Goal: Information Seeking & Learning: Learn about a topic

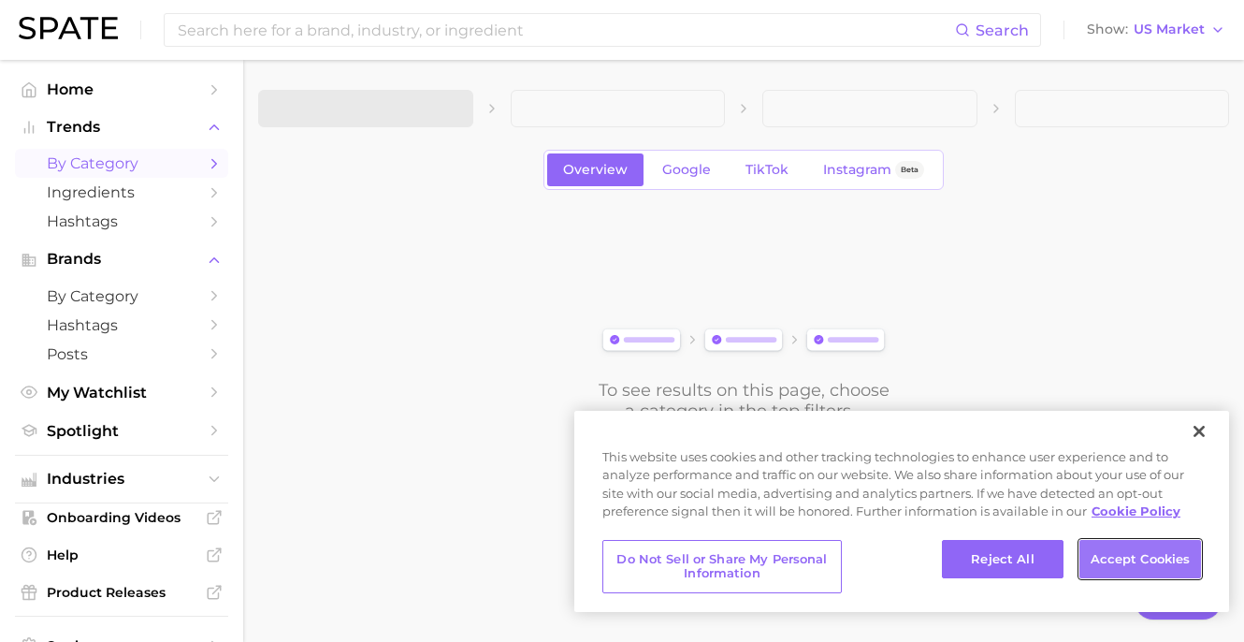
click at [1121, 555] on button "Accept Cookies" at bounding box center [1140, 559] width 122 height 39
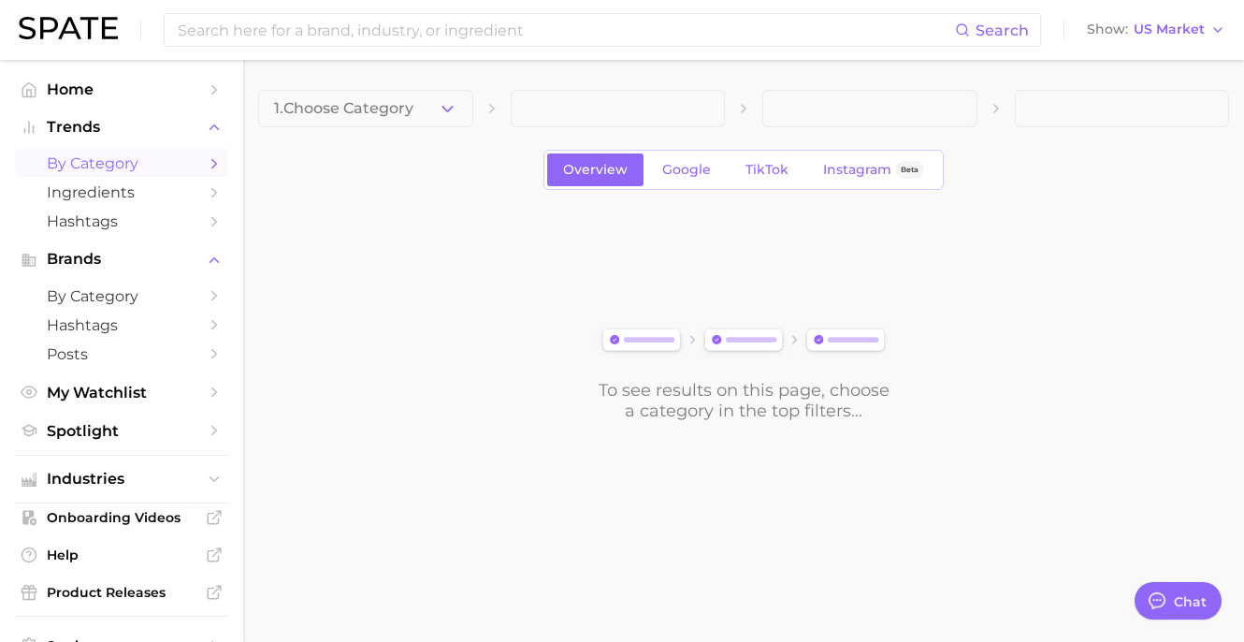
type textarea "x"
click at [189, 161] on span "by Category" at bounding box center [122, 163] width 150 height 18
click at [217, 163] on icon "Sidebar" at bounding box center [214, 163] width 17 height 17
click at [209, 163] on icon "Sidebar" at bounding box center [214, 163] width 17 height 17
click at [391, 114] on span "1. Choose Category" at bounding box center [343, 108] width 139 height 17
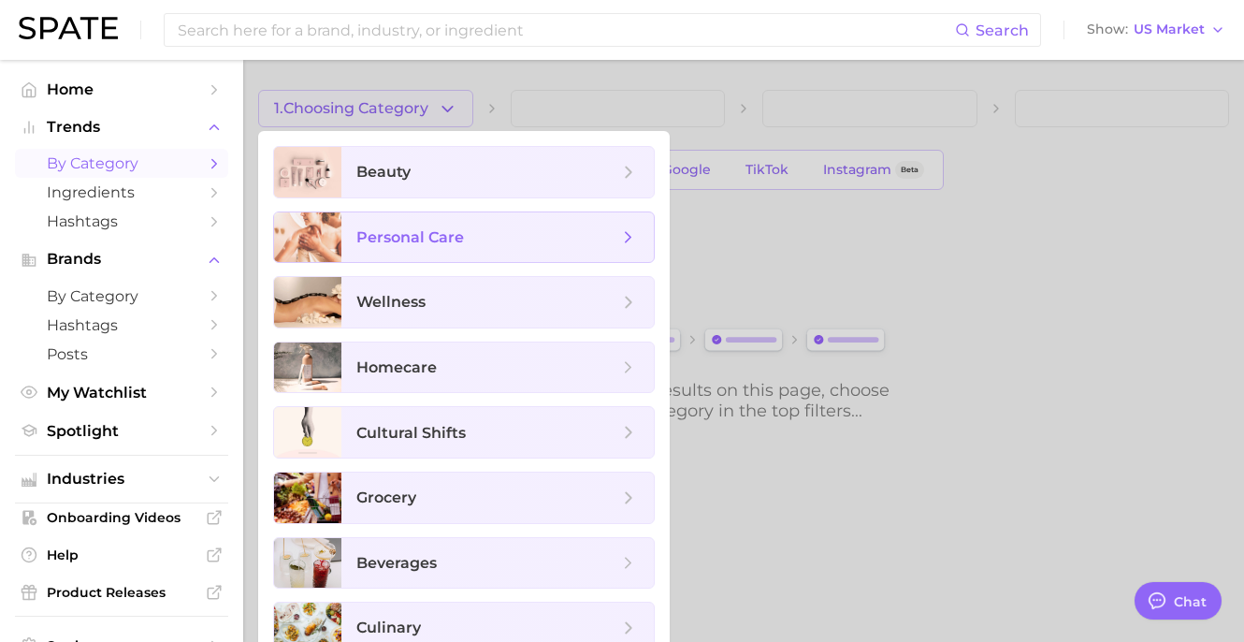
click at [442, 253] on span "personal care" at bounding box center [497, 237] width 312 height 51
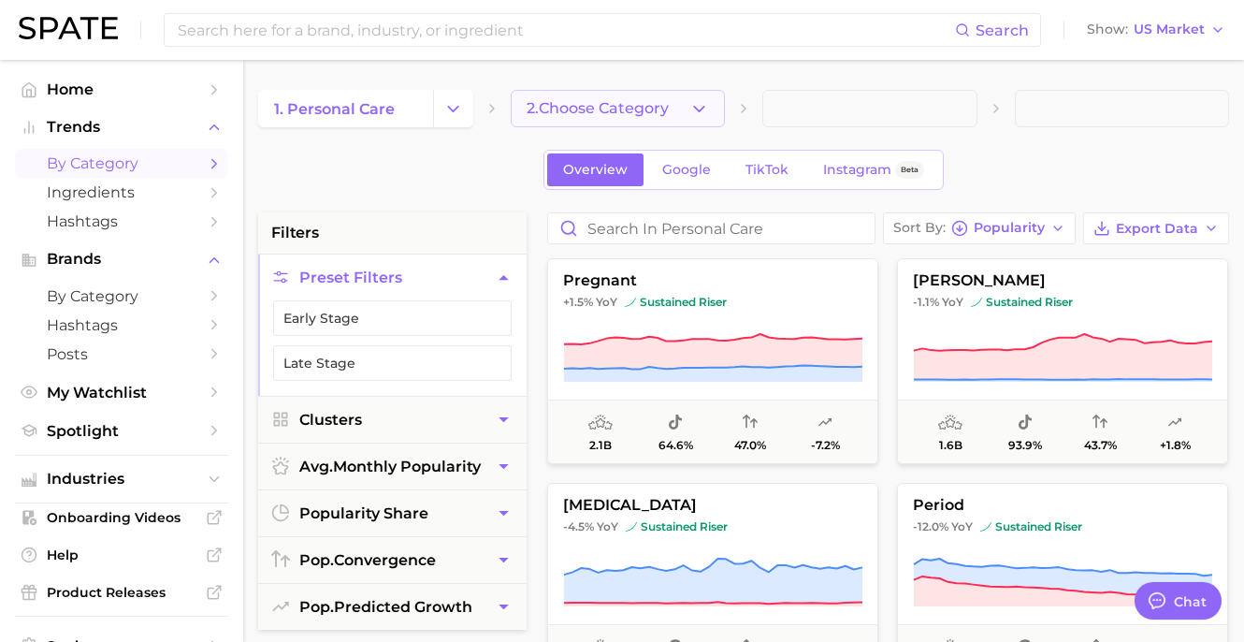
click at [556, 121] on button "2. Choose Category" at bounding box center [618, 108] width 215 height 37
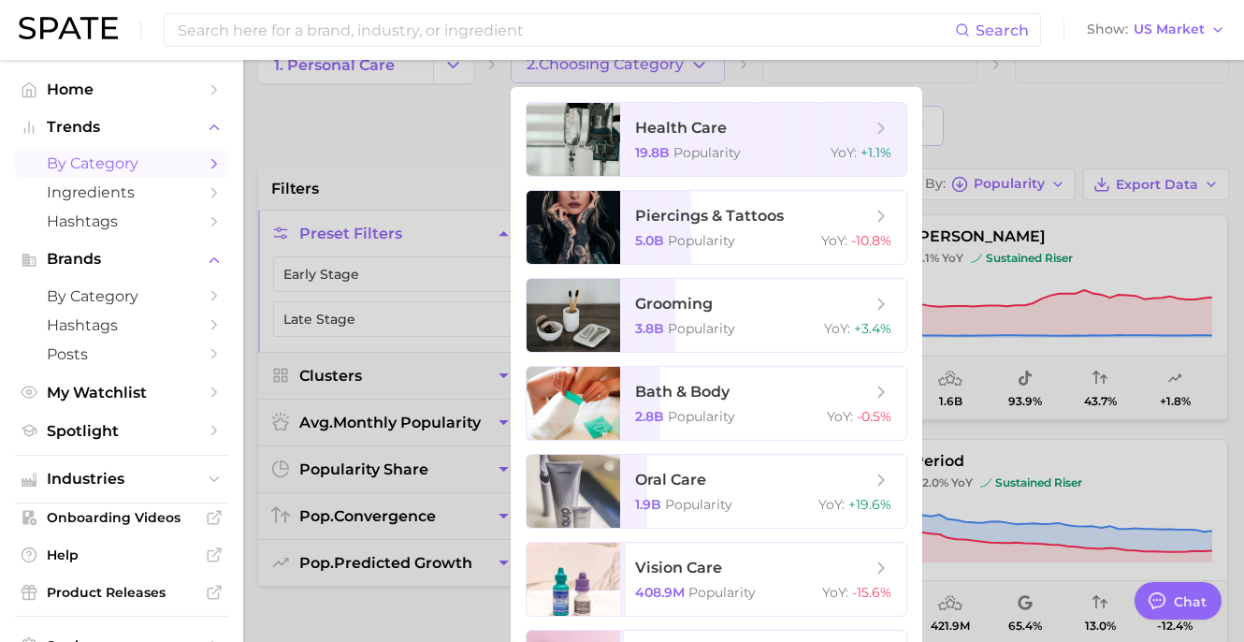
scroll to position [64, 0]
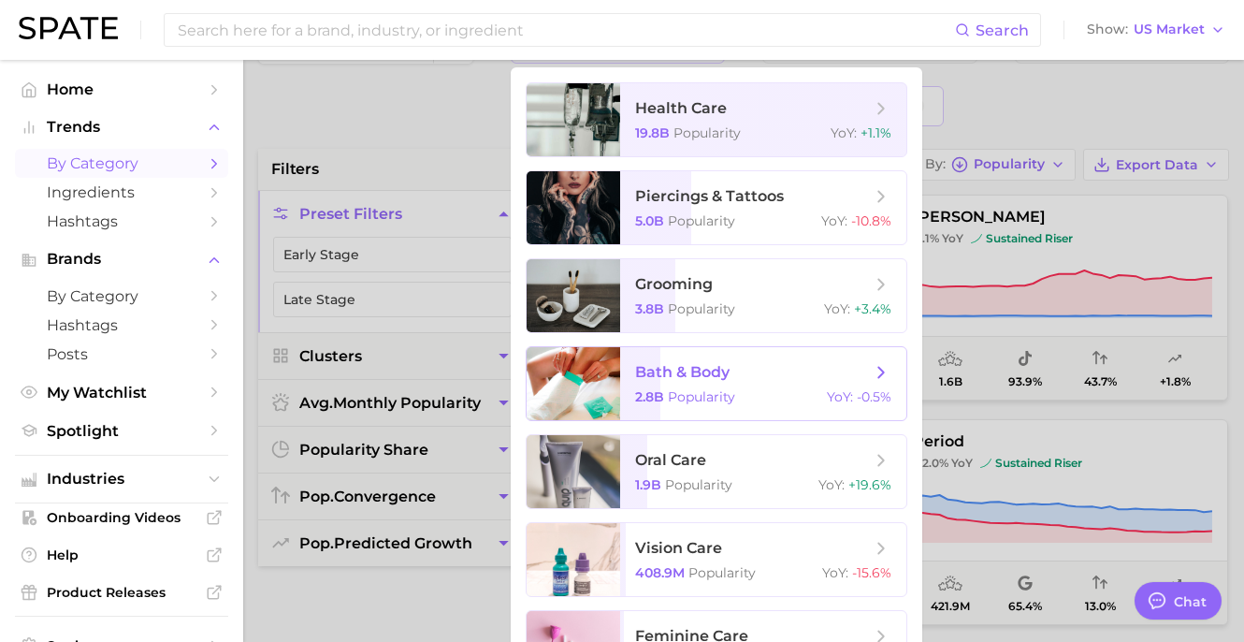
click at [669, 382] on span "bath & body 2.8b Popularity YoY : -0.5%" at bounding box center [763, 383] width 286 height 73
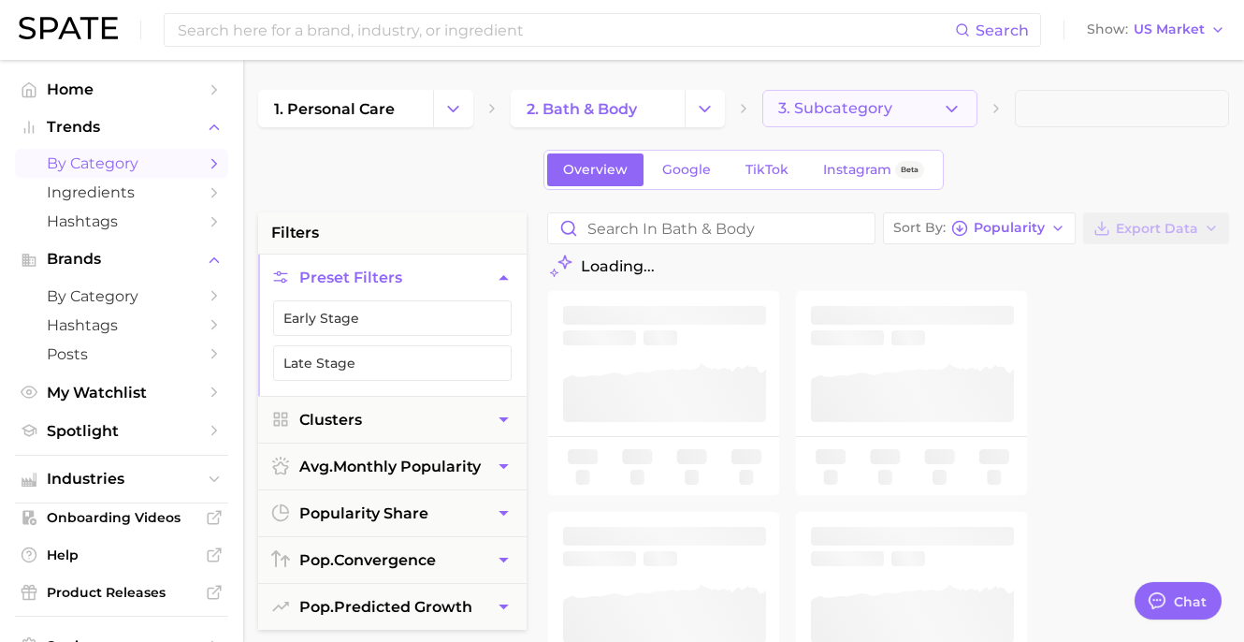
click at [837, 116] on span "3. Subcategory" at bounding box center [835, 108] width 114 height 17
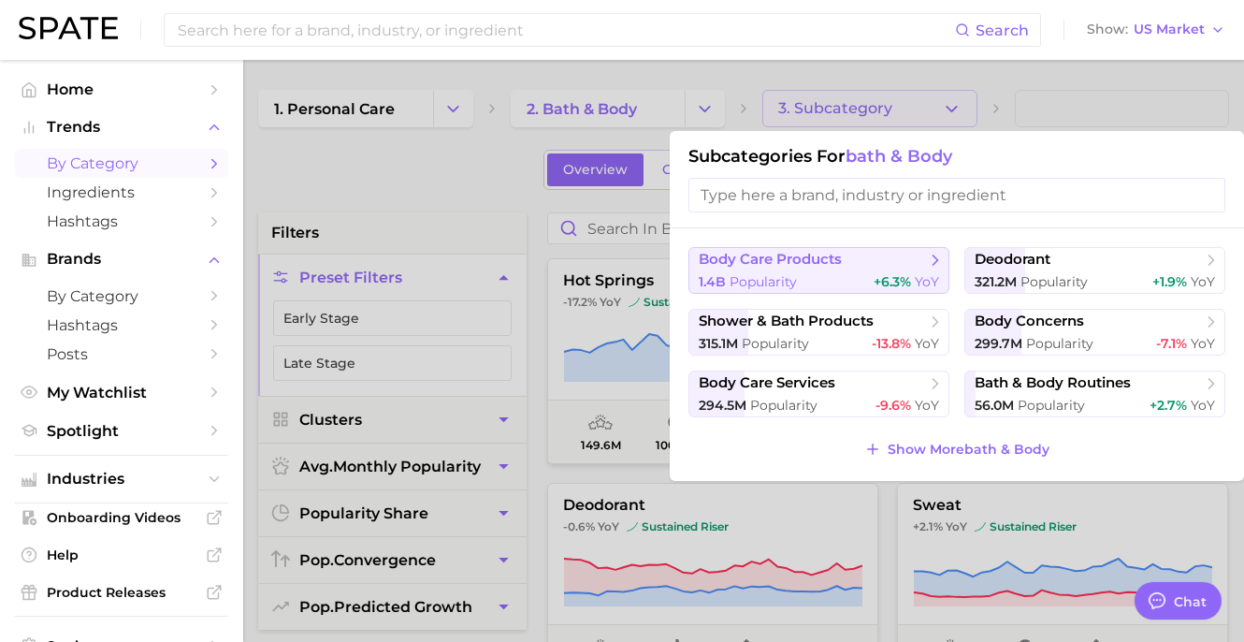
click at [810, 263] on span "body care products" at bounding box center [770, 260] width 143 height 18
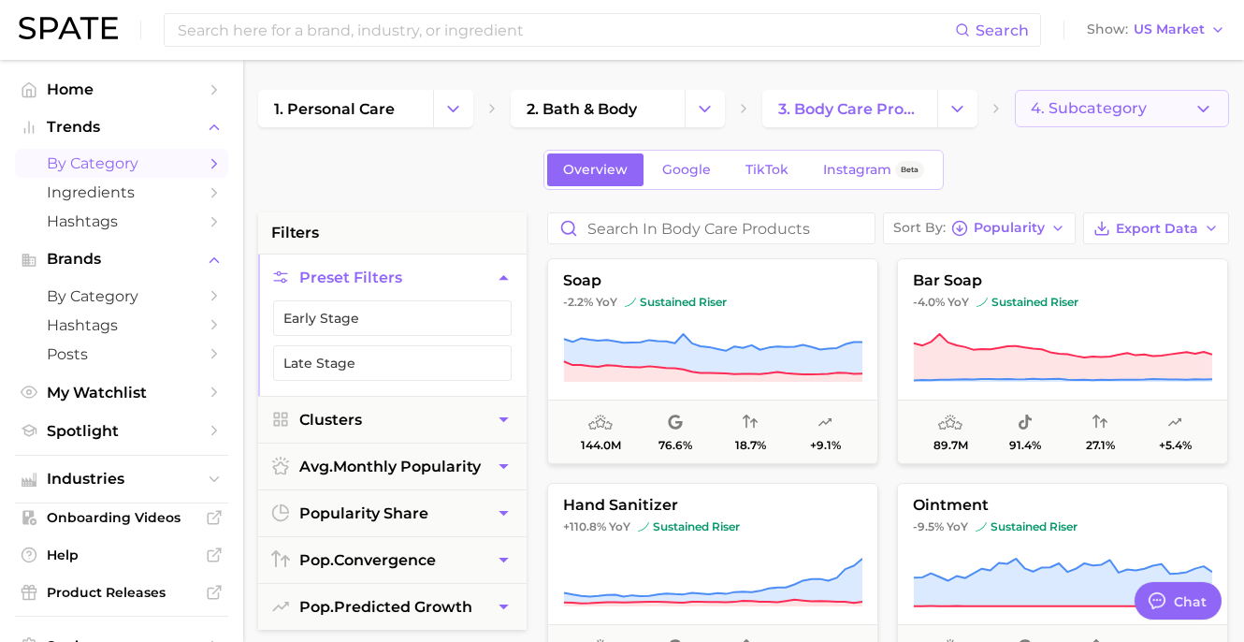
click at [1047, 110] on span "4. Subcategory" at bounding box center [1089, 108] width 116 height 17
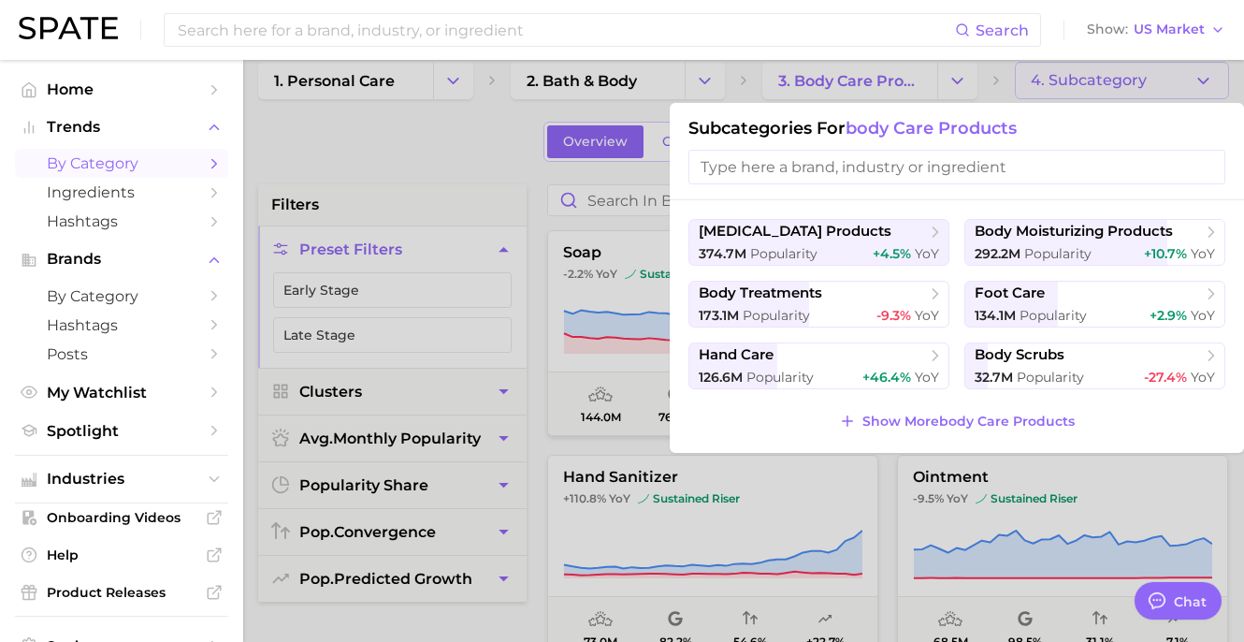
scroll to position [42, 0]
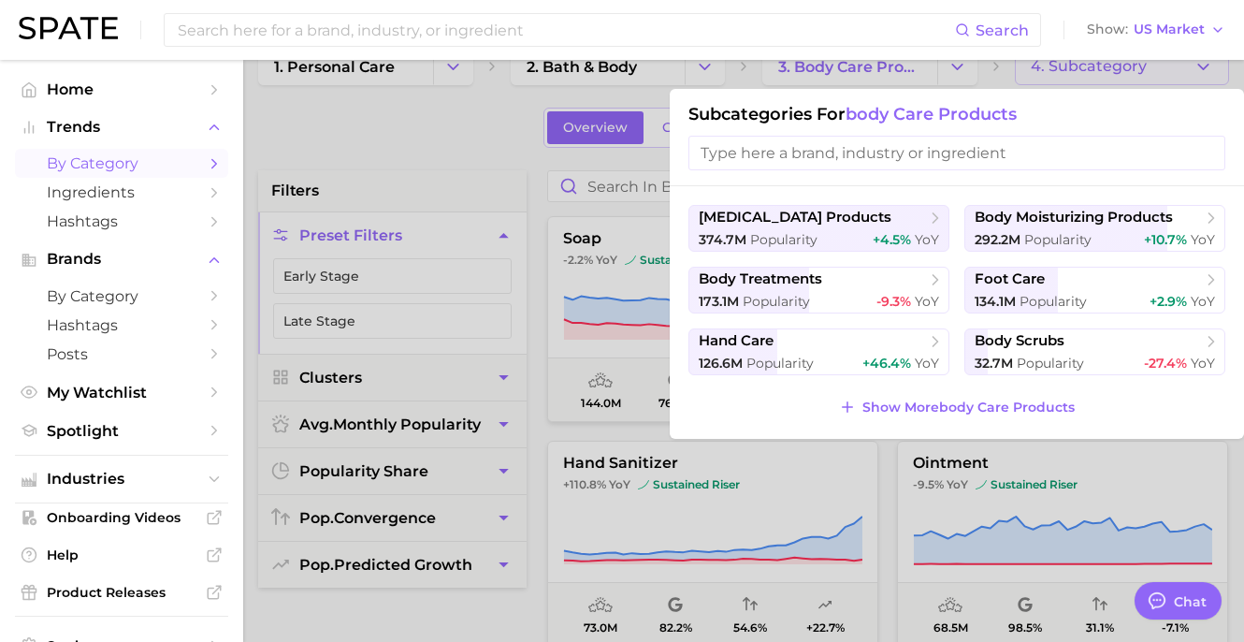
click at [475, 148] on div at bounding box center [622, 321] width 1244 height 642
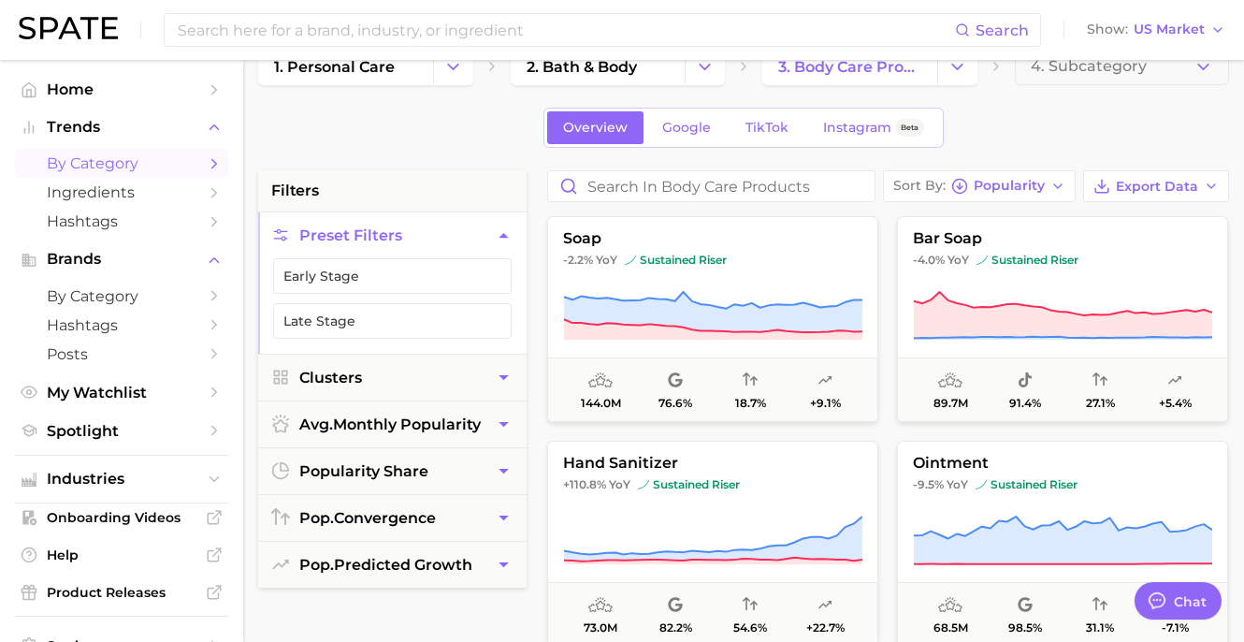
scroll to position [34, 0]
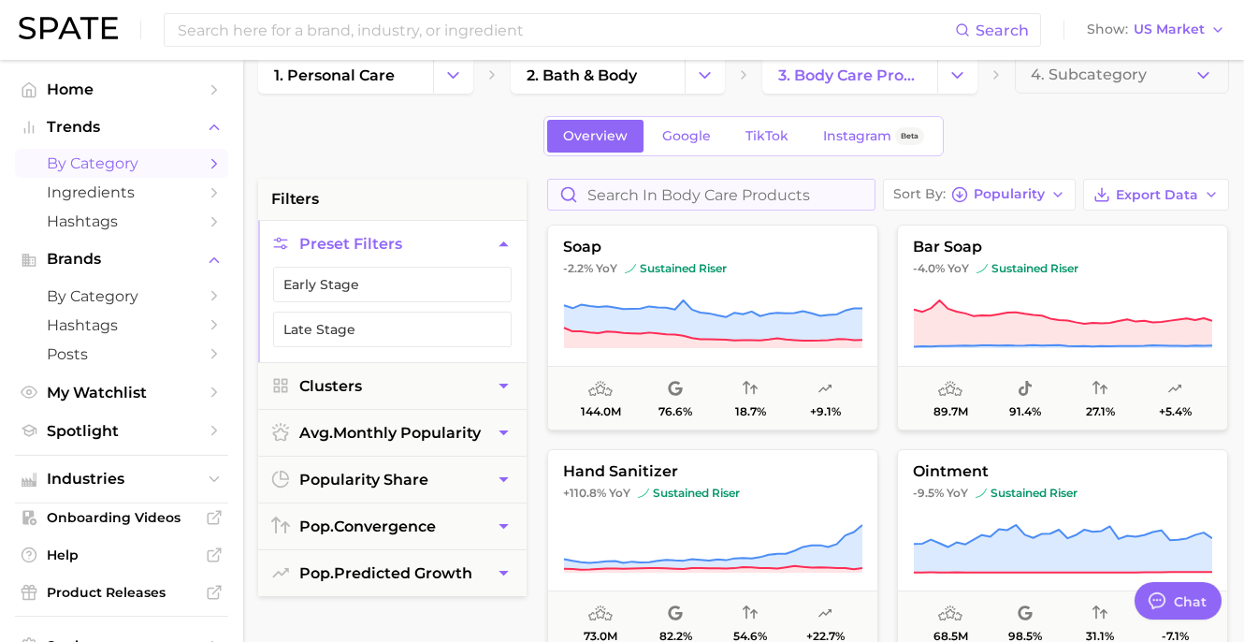
click at [645, 209] on div at bounding box center [711, 195] width 328 height 32
click at [644, 195] on input "Search in body care products" at bounding box center [711, 195] width 326 height 30
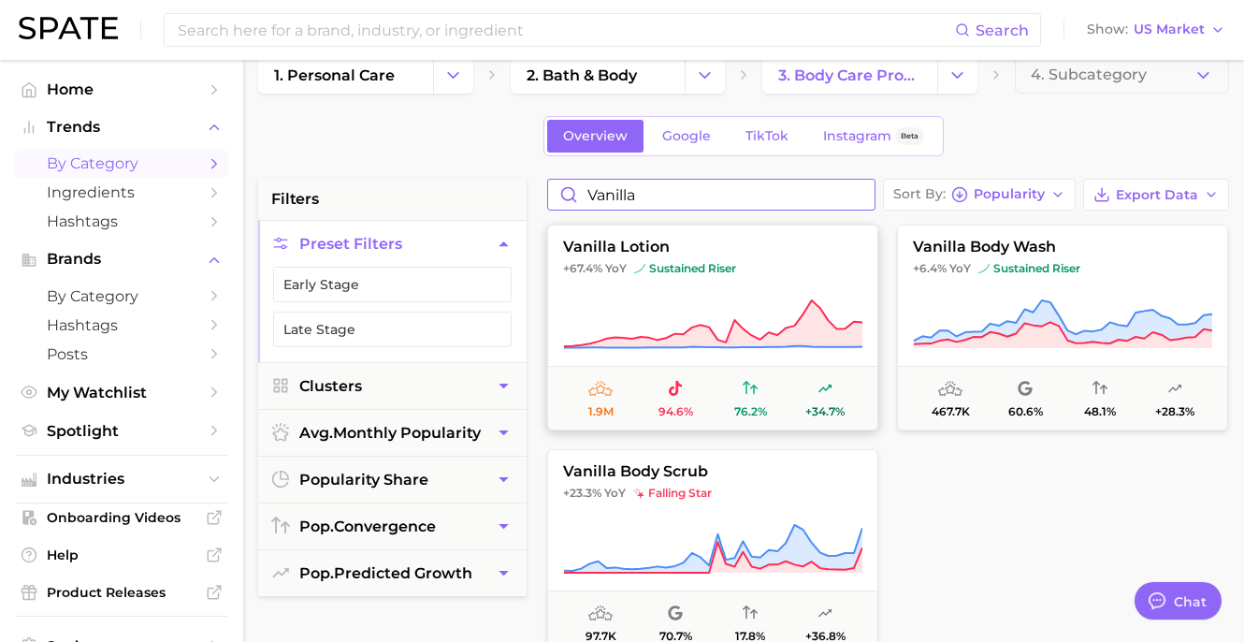
scroll to position [66, 0]
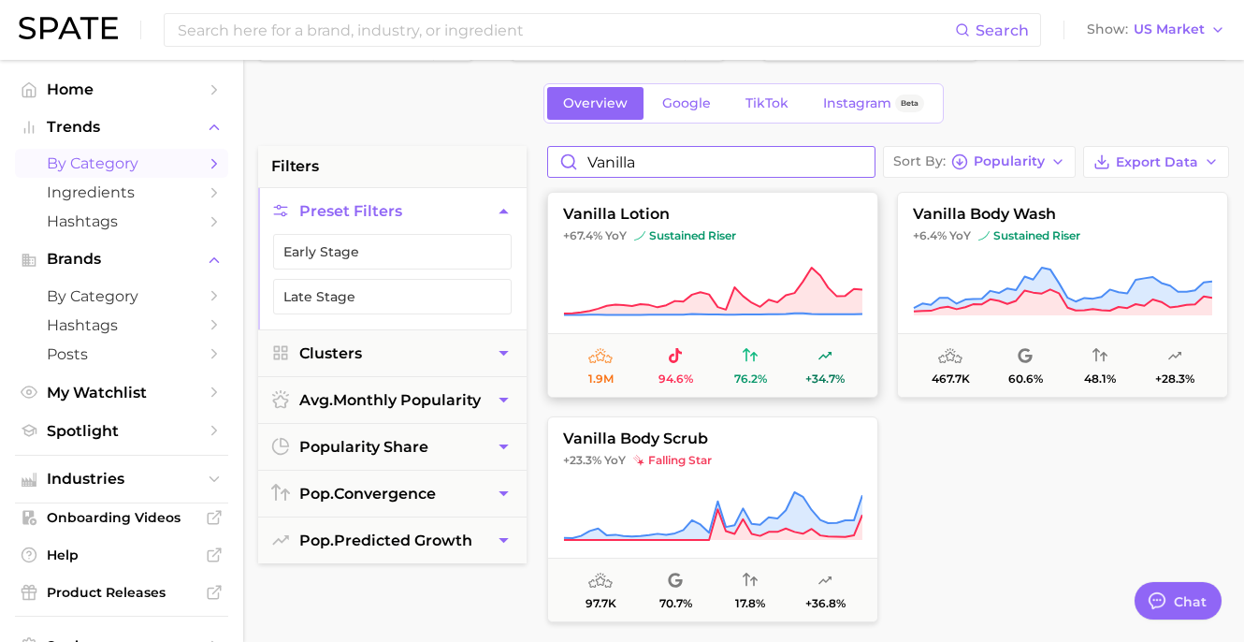
type input "vanilla"
click at [744, 245] on button "vanilla lotion +67.4% YoY sustained riser 1.9m 94.6% 76.2% +34.7%" at bounding box center [712, 295] width 331 height 206
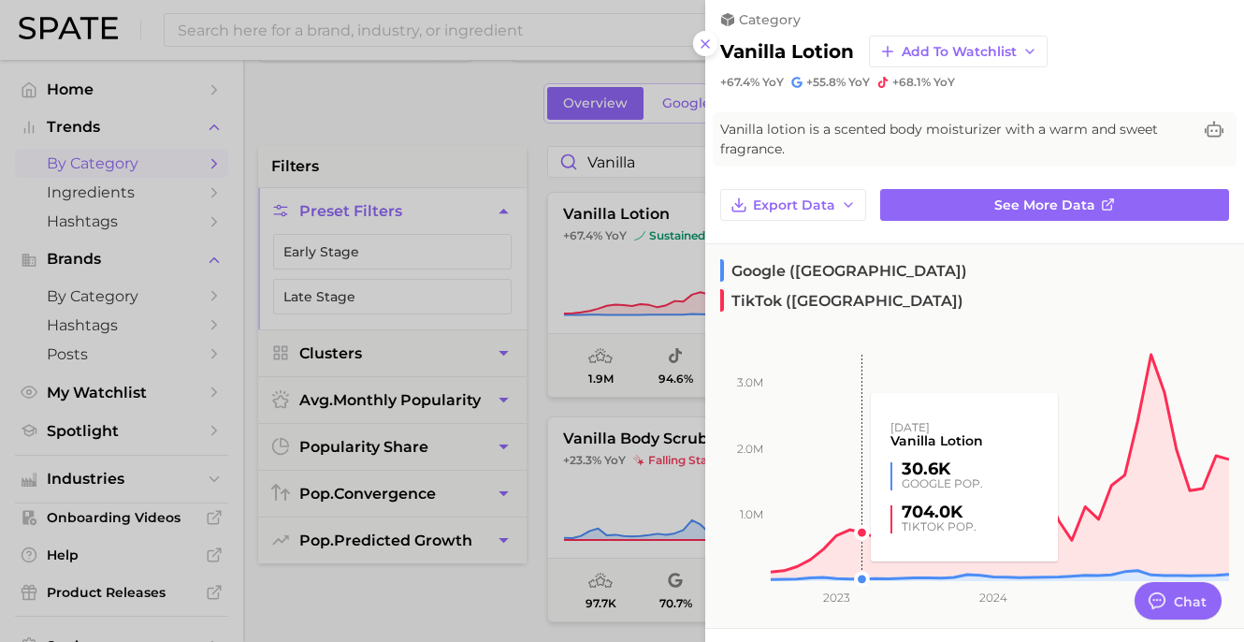
scroll to position [9, 0]
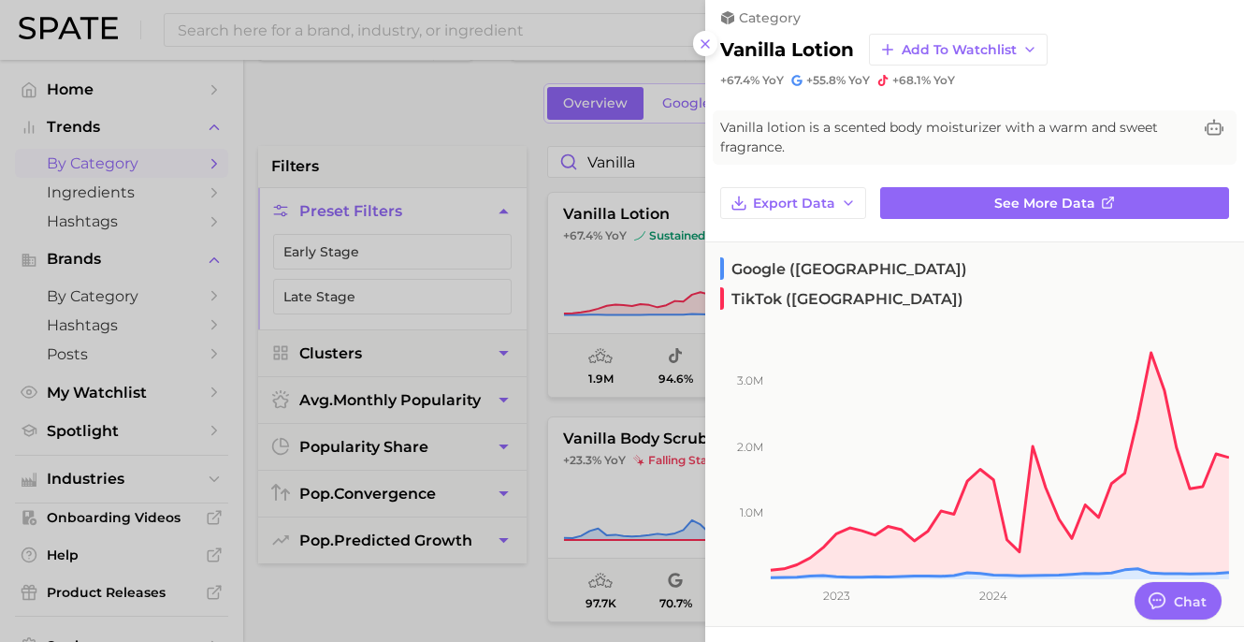
click at [844, 75] on span "+55.8%" at bounding box center [825, 80] width 39 height 14
click at [759, 85] on span "+67.4% YoY" at bounding box center [752, 80] width 64 height 15
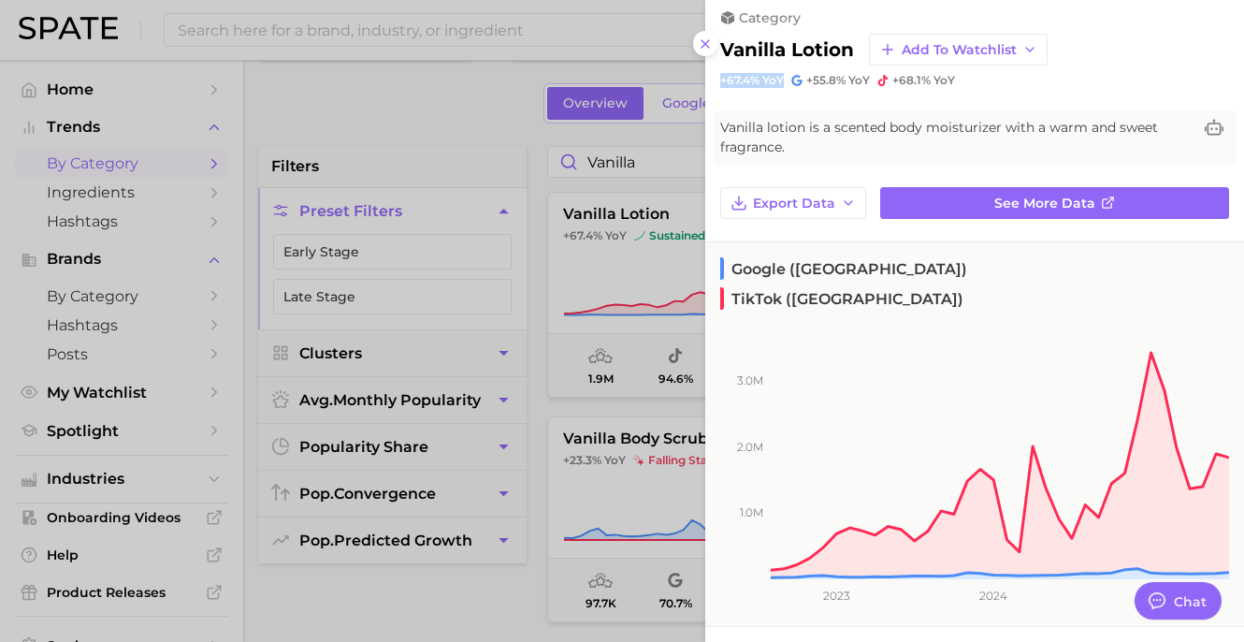
click at [759, 85] on span "+67.4% YoY" at bounding box center [752, 80] width 64 height 15
copy div "+67.4% YoY"
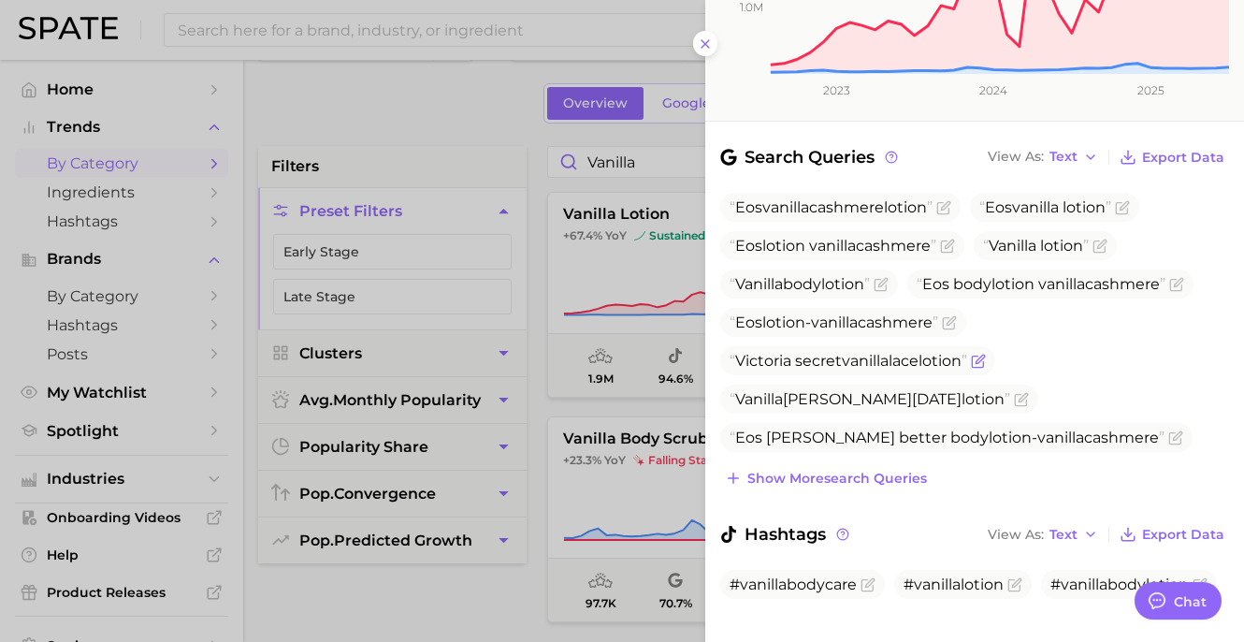
scroll to position [0, 0]
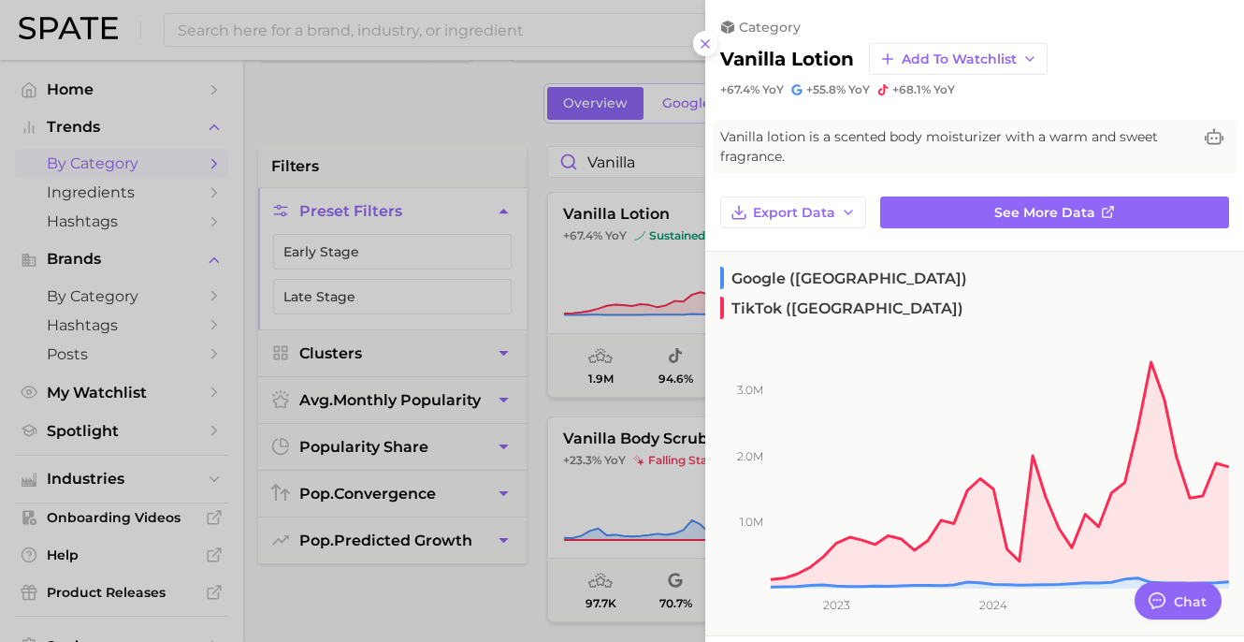
click at [495, 272] on div at bounding box center [622, 321] width 1244 height 642
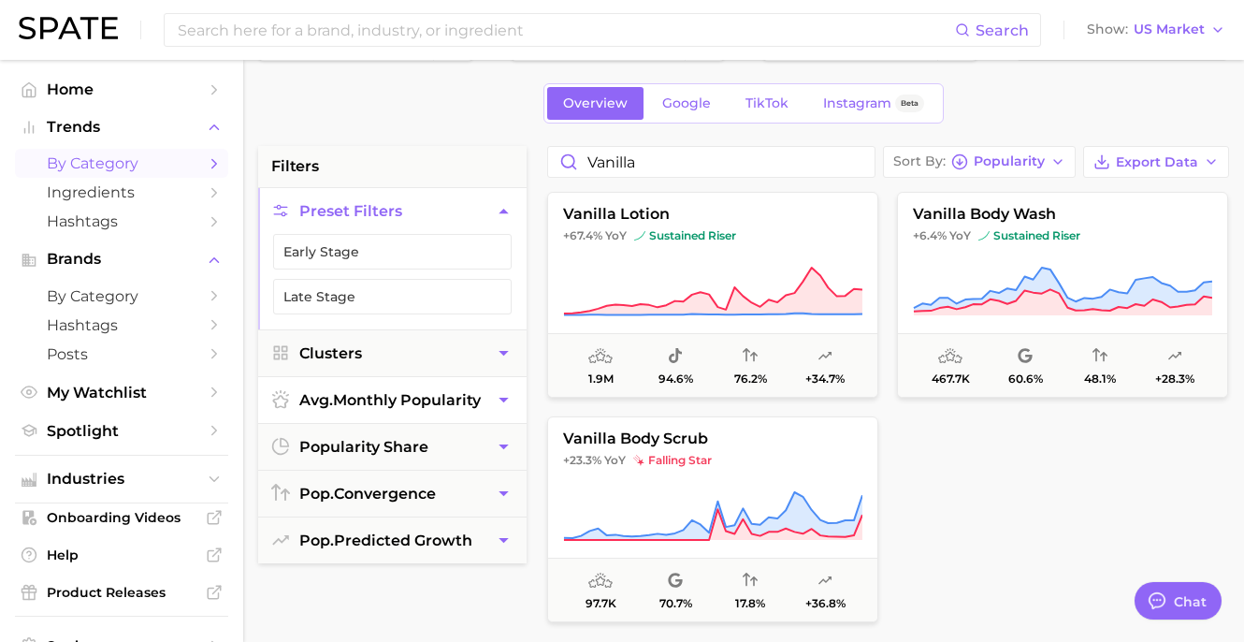
click at [500, 400] on icon "button" at bounding box center [504, 400] width 20 height 20
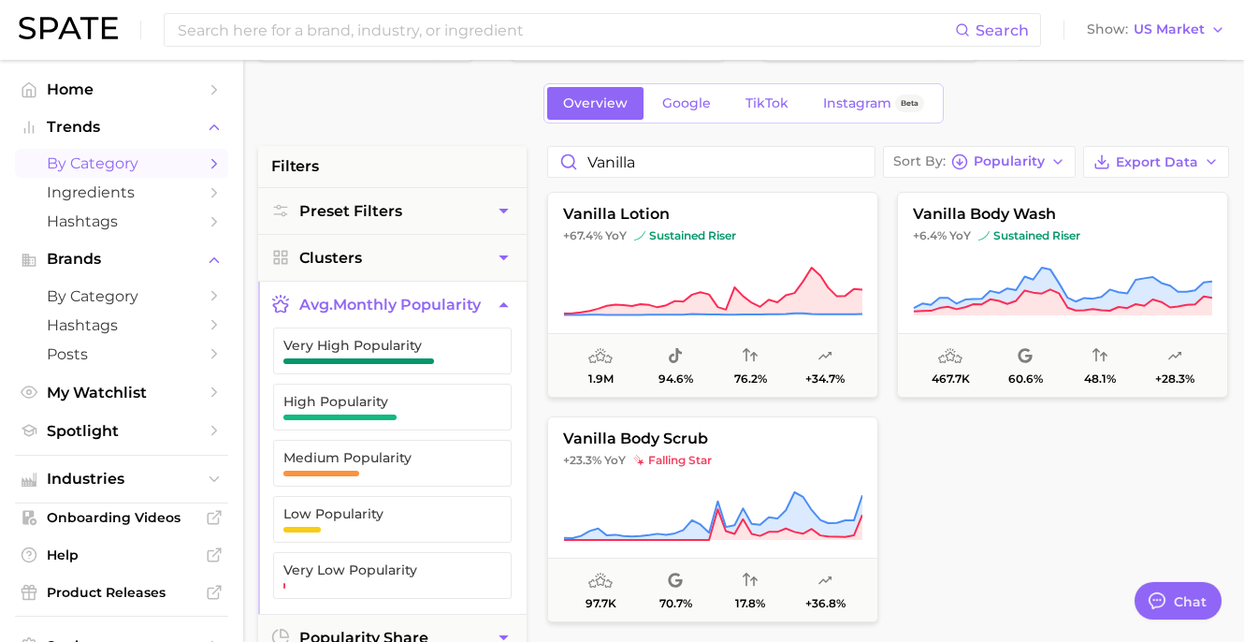
click at [496, 308] on icon "button" at bounding box center [504, 305] width 20 height 20
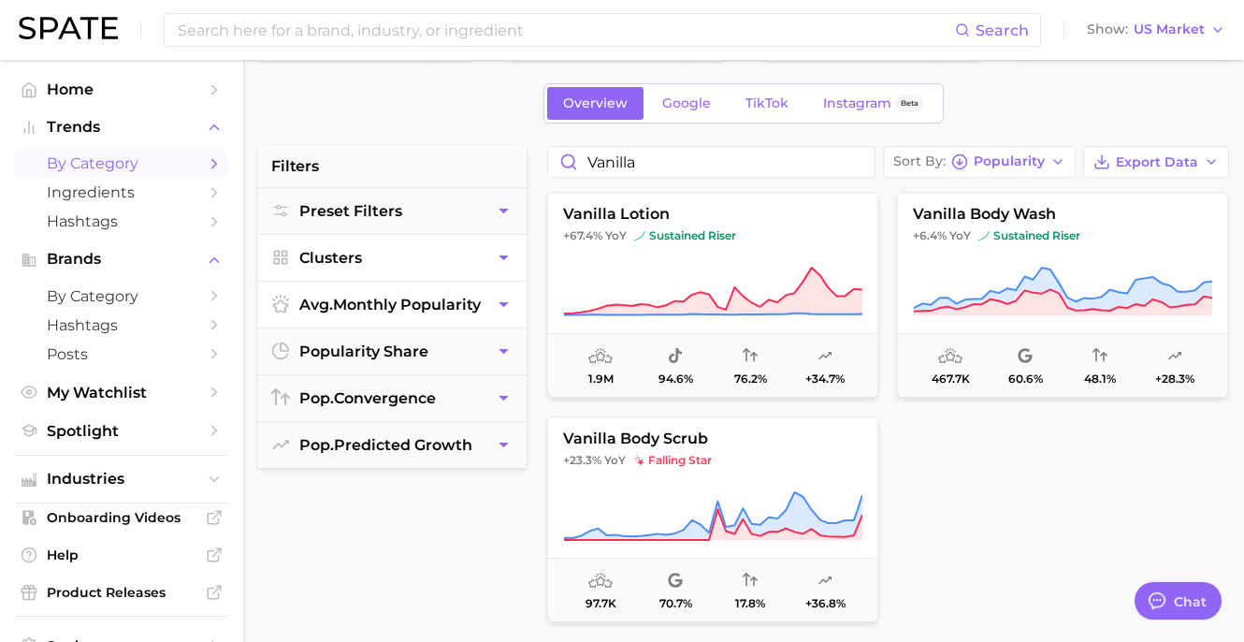
click at [489, 266] on button "Clusters" at bounding box center [392, 258] width 268 height 46
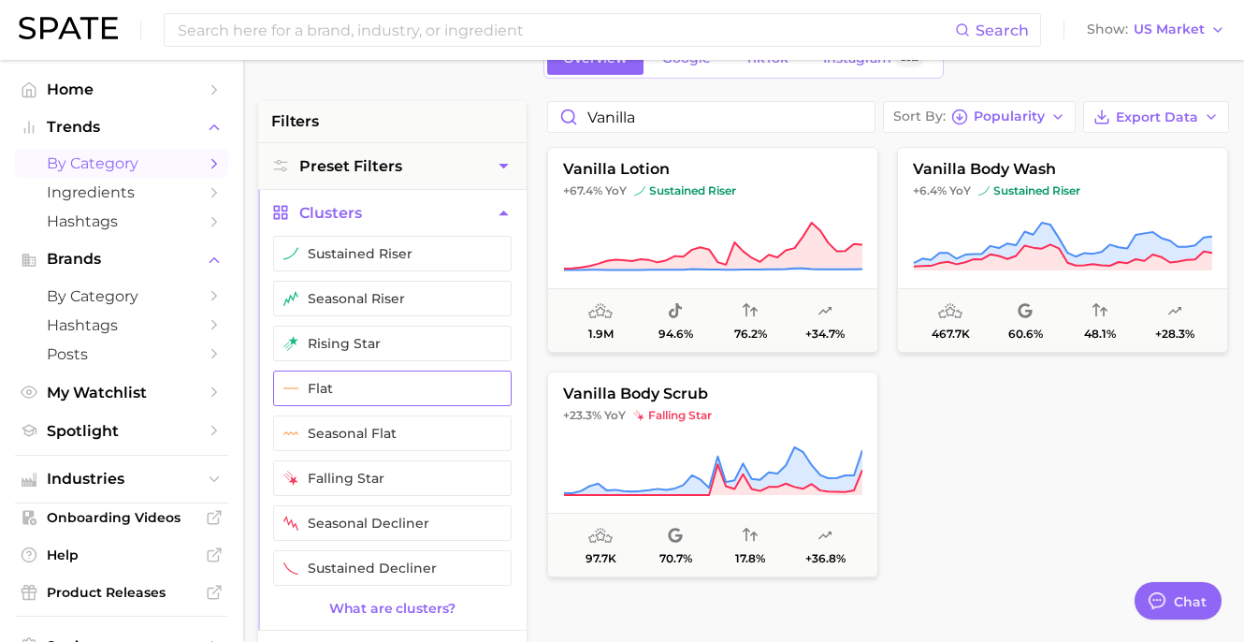
scroll to position [21, 0]
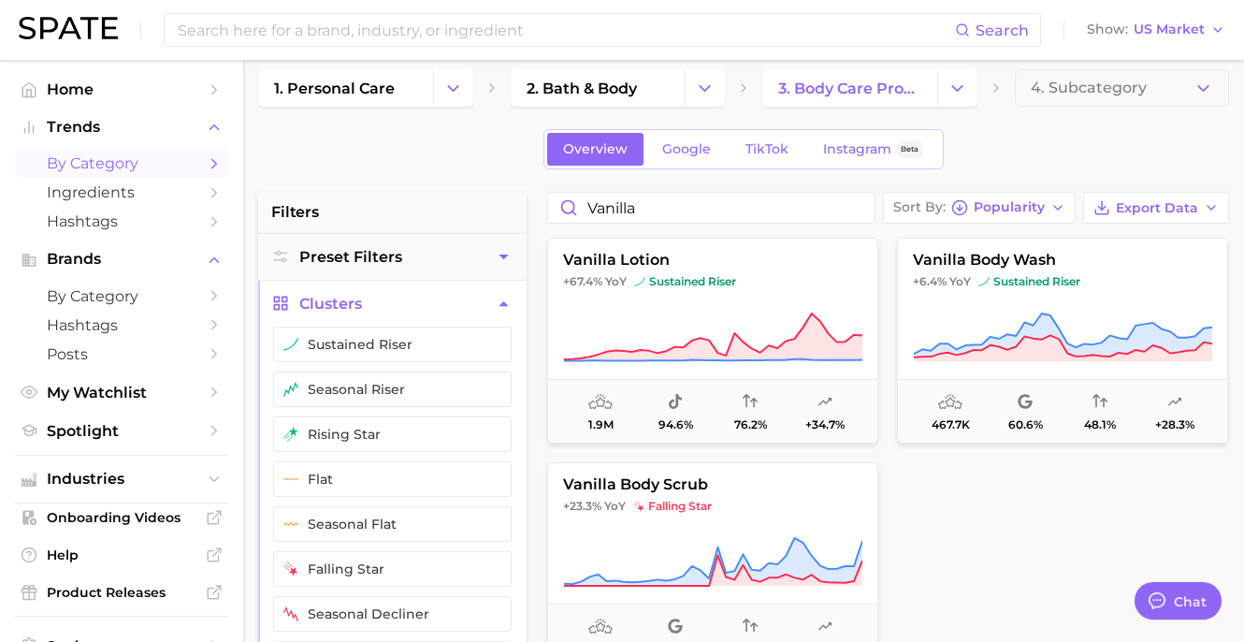
click at [500, 301] on icon "button" at bounding box center [504, 304] width 20 height 20
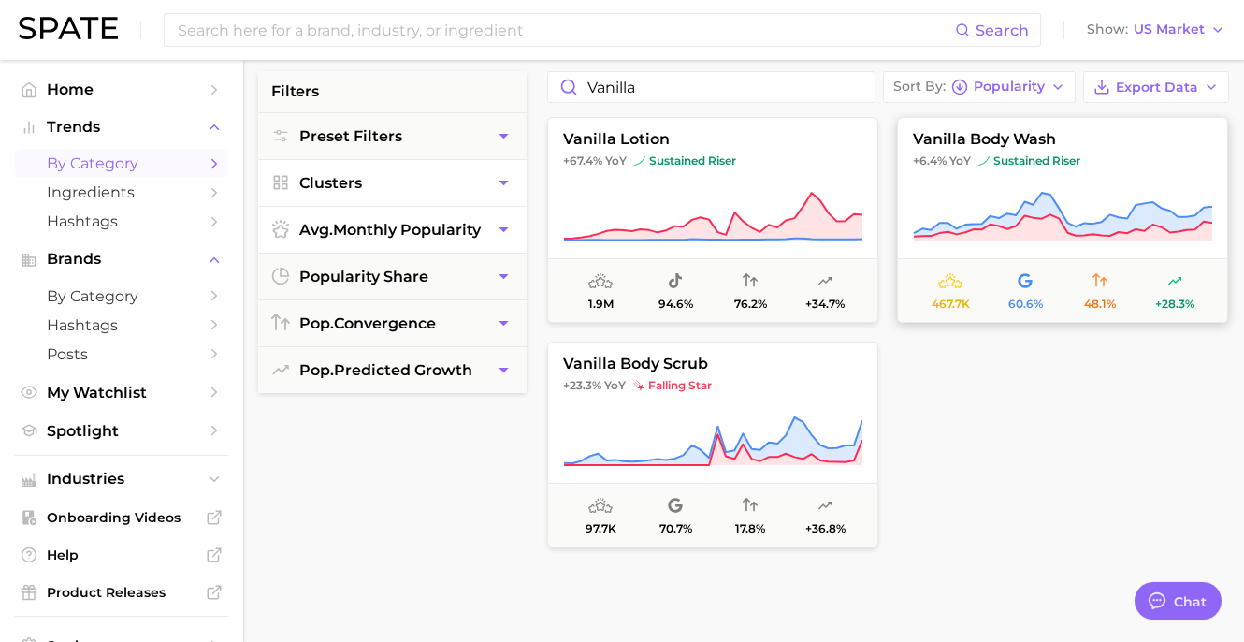
scroll to position [162, 0]
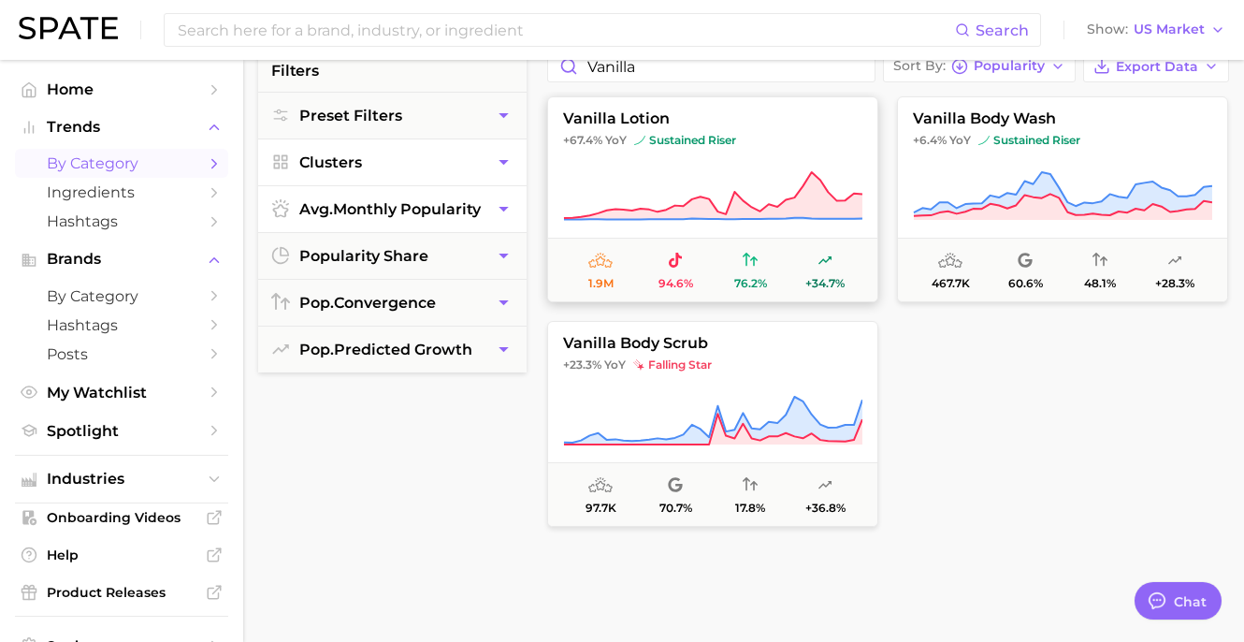
click at [783, 191] on icon at bounding box center [712, 196] width 299 height 52
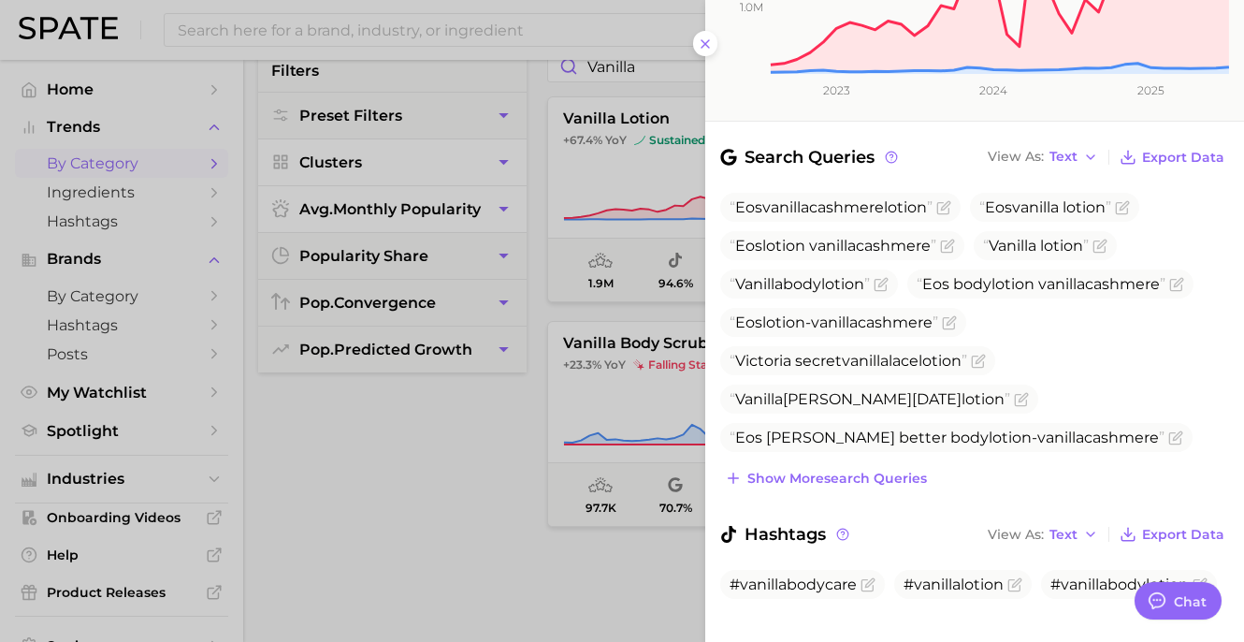
scroll to position [0, 0]
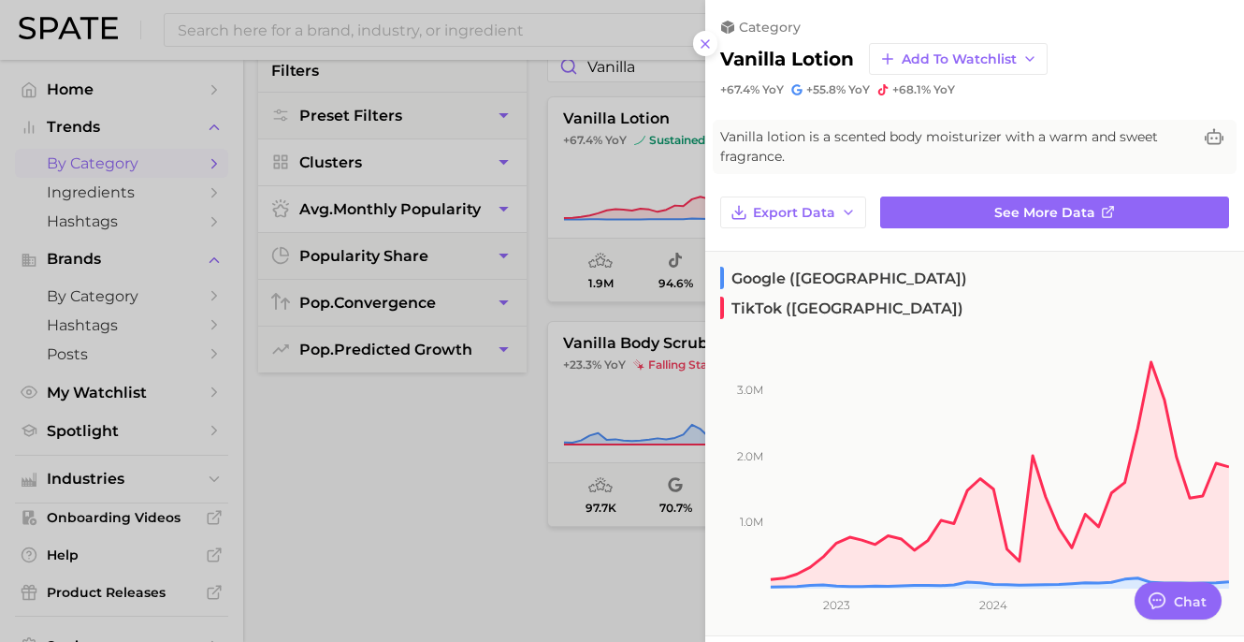
click at [758, 94] on span "+67.4%" at bounding box center [739, 89] width 39 height 14
copy div "+67.4% YoY"
drag, startPoint x: 956, startPoint y: 89, endPoint x: 893, endPoint y: 94, distance: 62.9
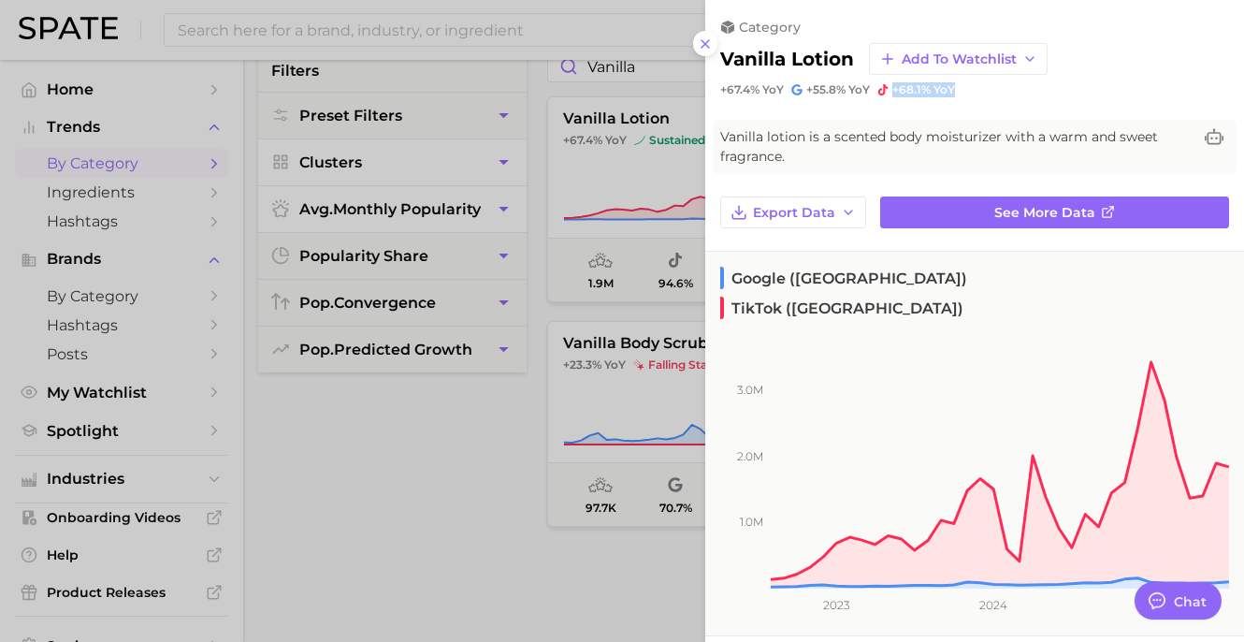
click at [893, 94] on div "+67.4% YoY +55.8% YoY +68.1% YoY" at bounding box center [974, 89] width 509 height 15
copy span "+68.1% YoY"
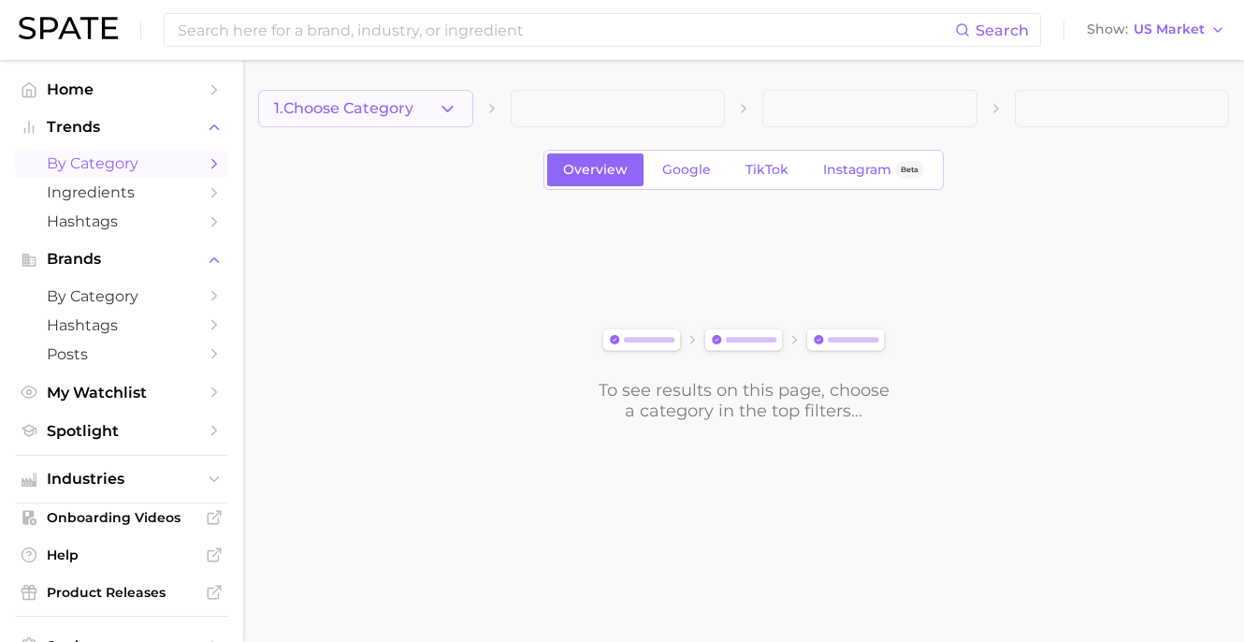
click at [446, 99] on icon "button" at bounding box center [448, 109] width 20 height 20
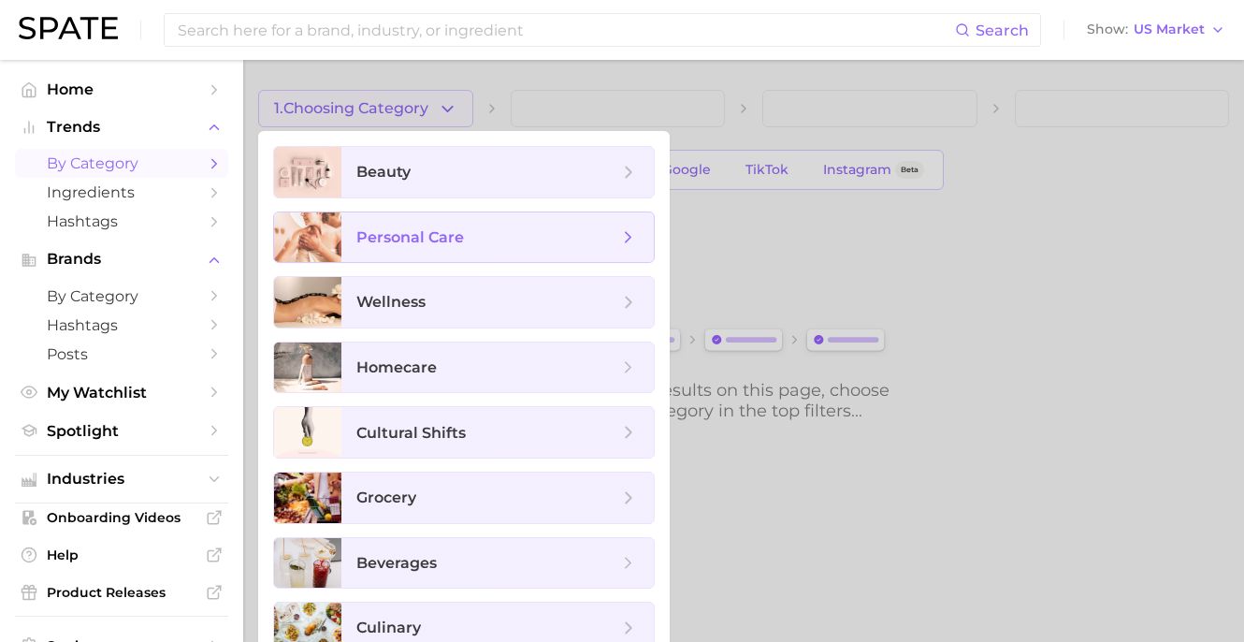
click at [448, 244] on span "personal care" at bounding box center [410, 237] width 108 height 18
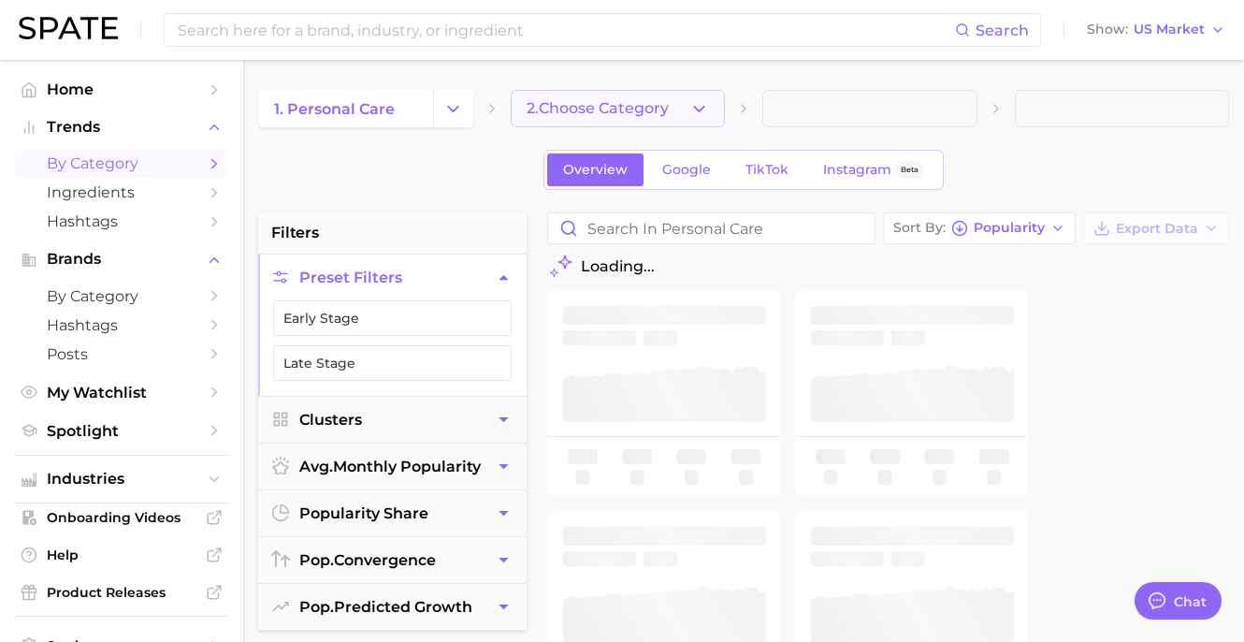
type textarea "x"
click at [689, 101] on icon "button" at bounding box center [699, 109] width 20 height 20
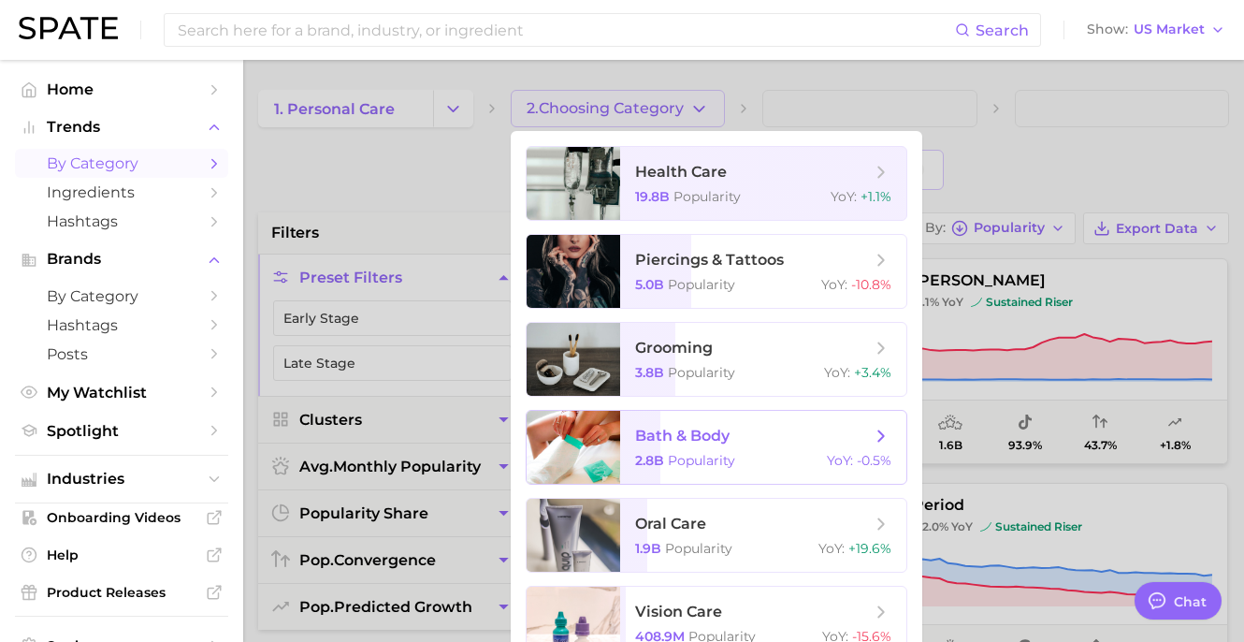
click at [683, 426] on span "bath & body" at bounding box center [682, 435] width 94 height 18
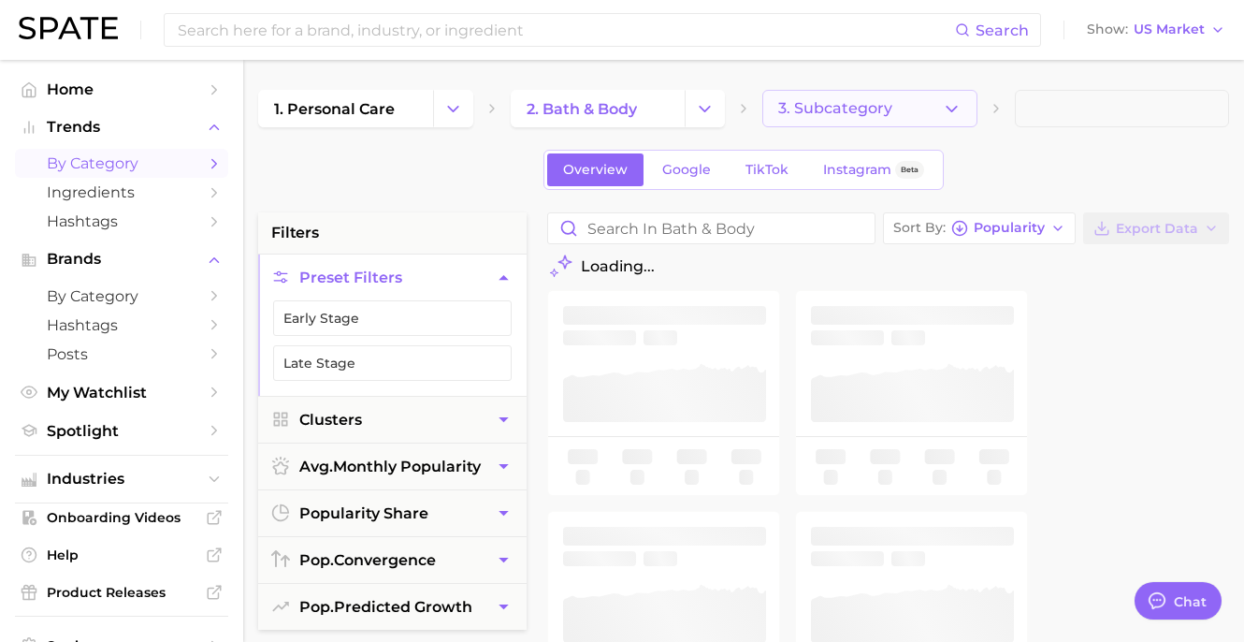
click at [952, 112] on icon "button" at bounding box center [952, 109] width 20 height 20
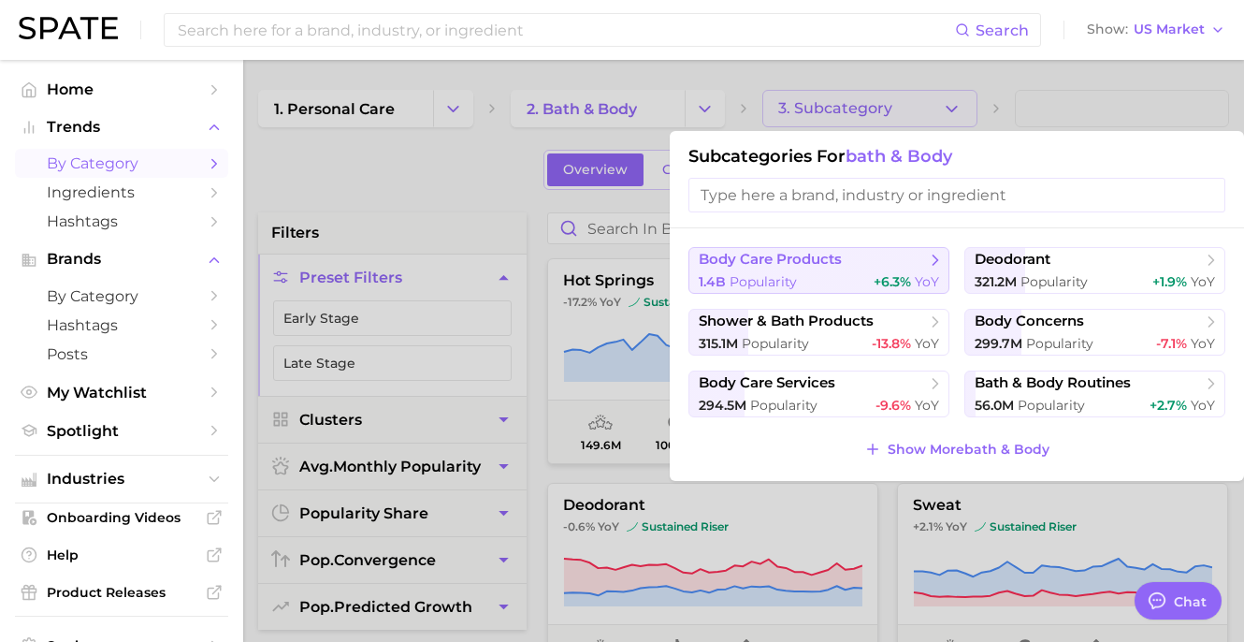
click at [843, 266] on span "body care products" at bounding box center [812, 260] width 227 height 19
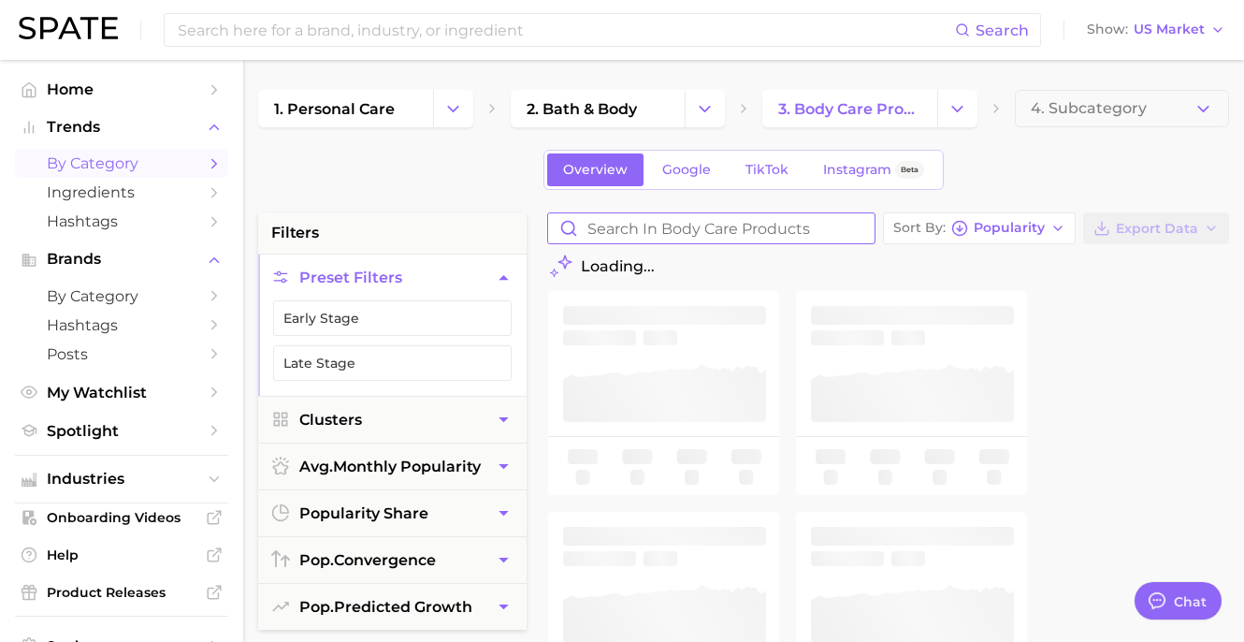
click at [713, 224] on input "Search in body care products" at bounding box center [711, 228] width 326 height 30
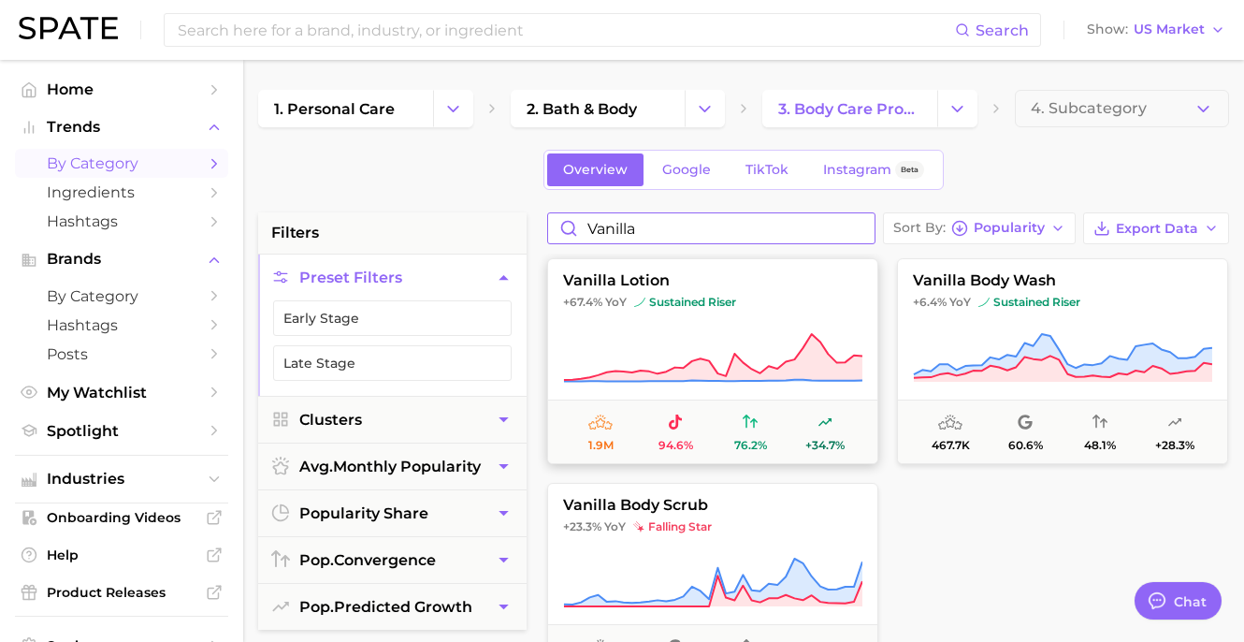
type input "vanilla"
click at [773, 344] on icon at bounding box center [712, 358] width 299 height 52
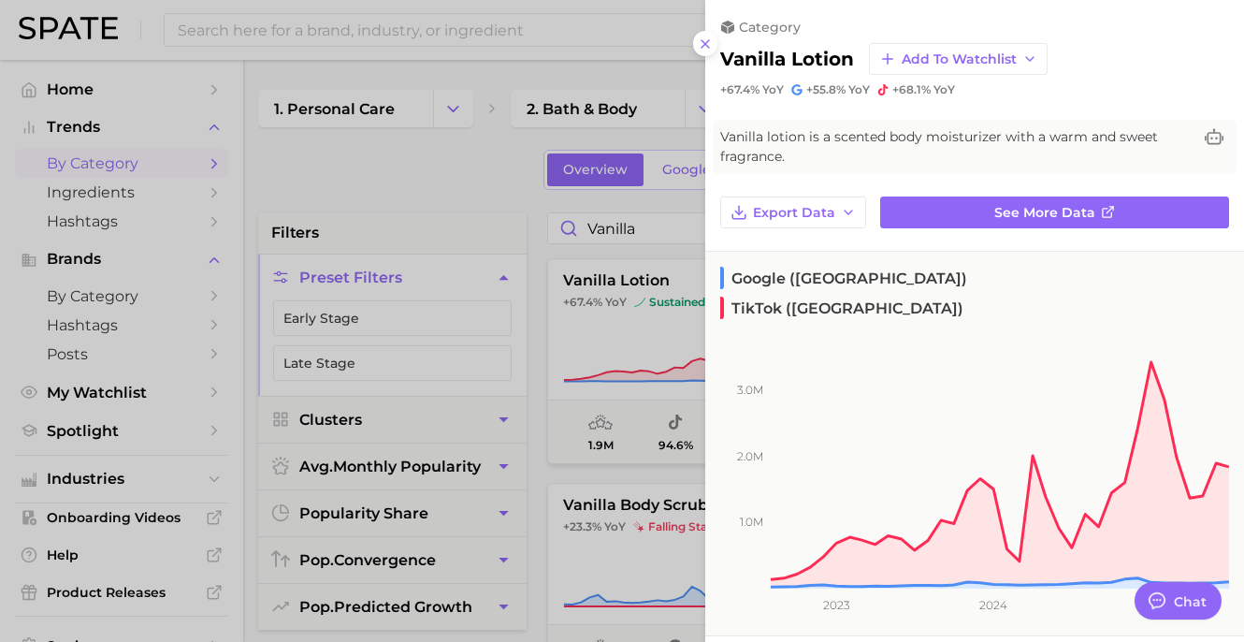
click at [641, 298] on div at bounding box center [622, 321] width 1244 height 642
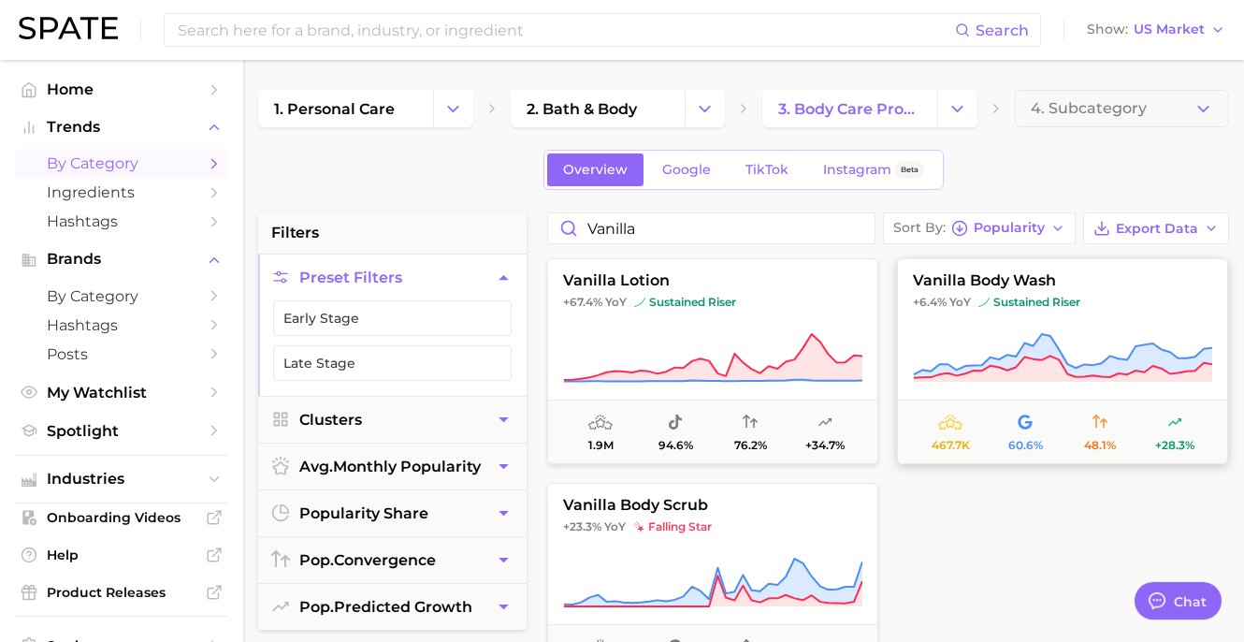
click at [960, 280] on span "vanilla body wash" at bounding box center [1062, 280] width 329 height 17
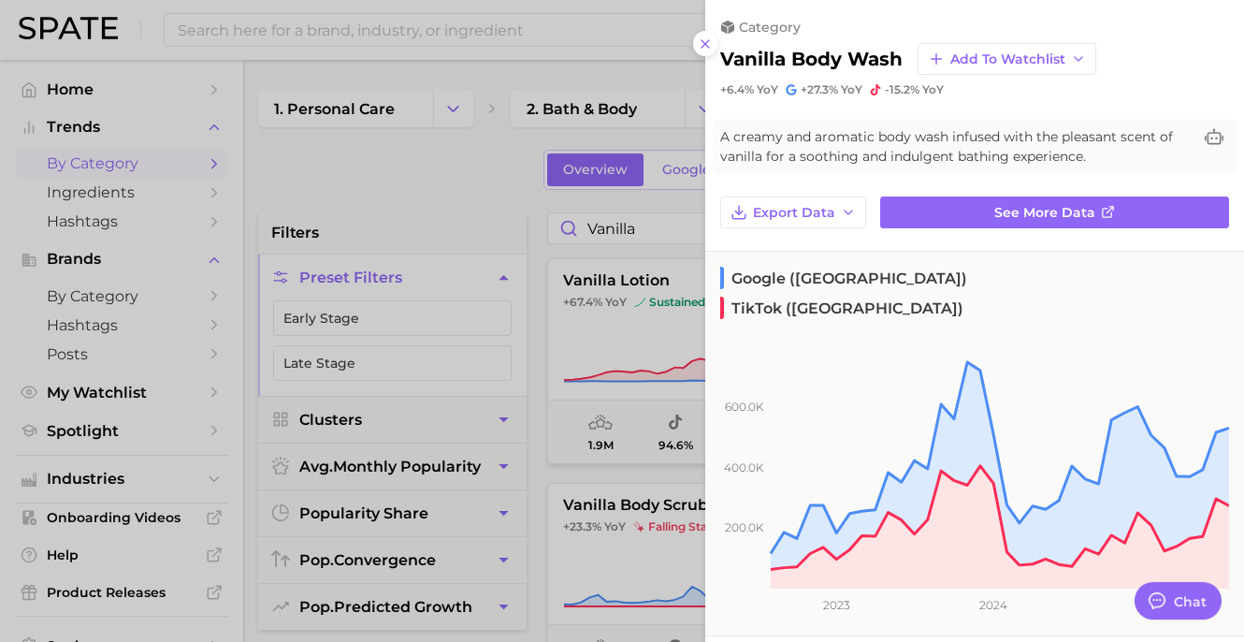
click at [615, 243] on div at bounding box center [622, 321] width 1244 height 642
